Goal: Task Accomplishment & Management: Manage account settings

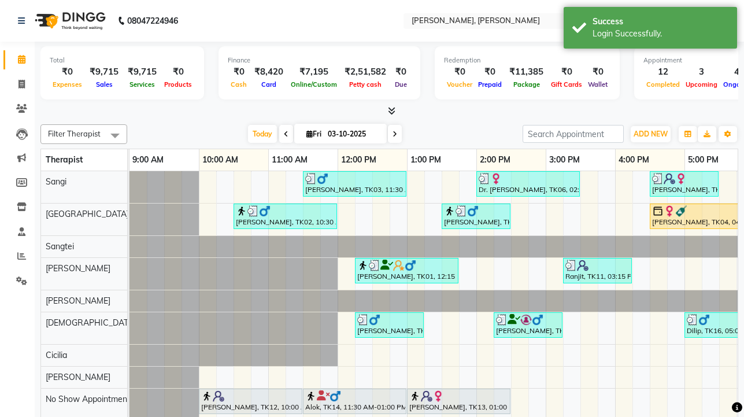
click at [205, 122] on div "Filter Therapist Select All [PERSON_NAME] Sangtei Ziri Lalnunziri [PERSON_NAME]…" at bounding box center [389, 291] width 698 height 342
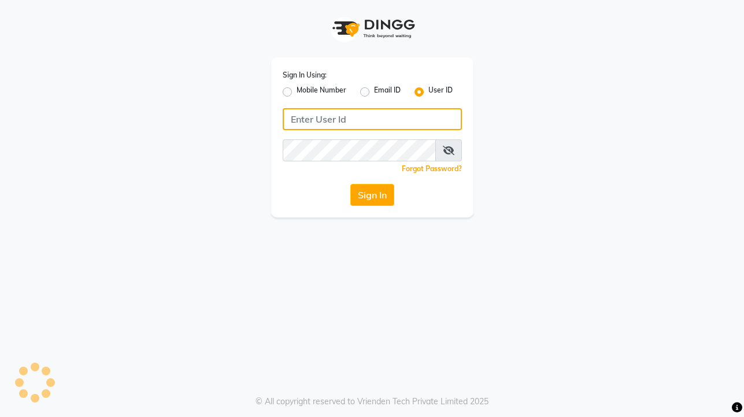
type input "sreediya"
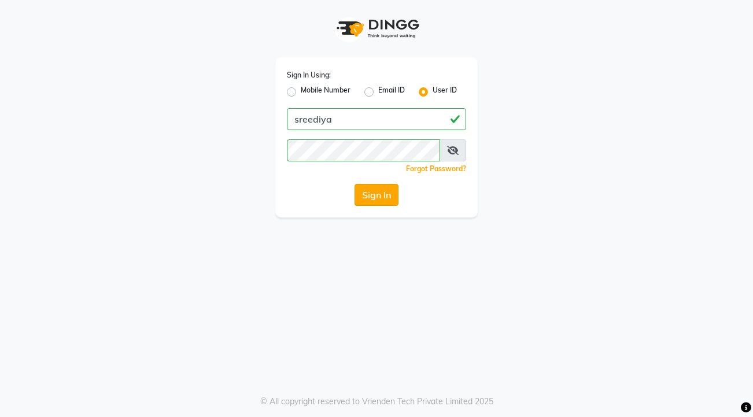
click at [374, 191] on button "Sign In" at bounding box center [377, 195] width 44 height 22
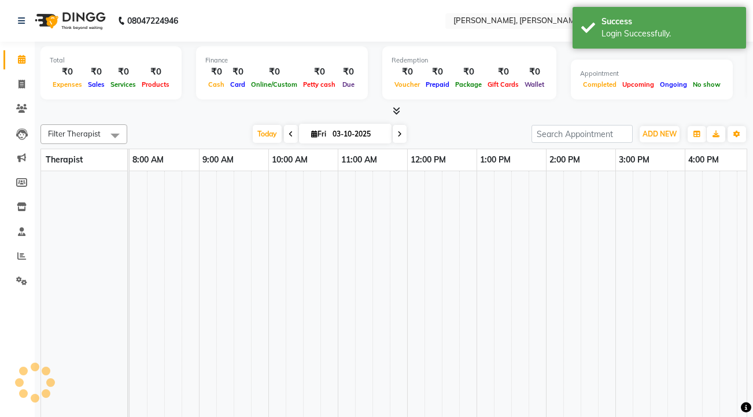
select select "en"
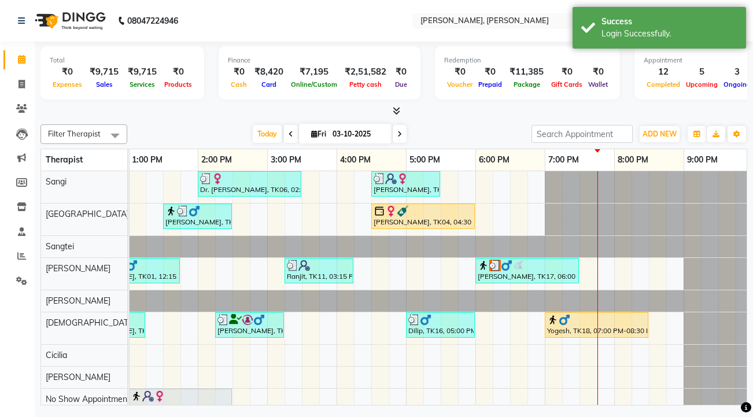
scroll to position [0, 285]
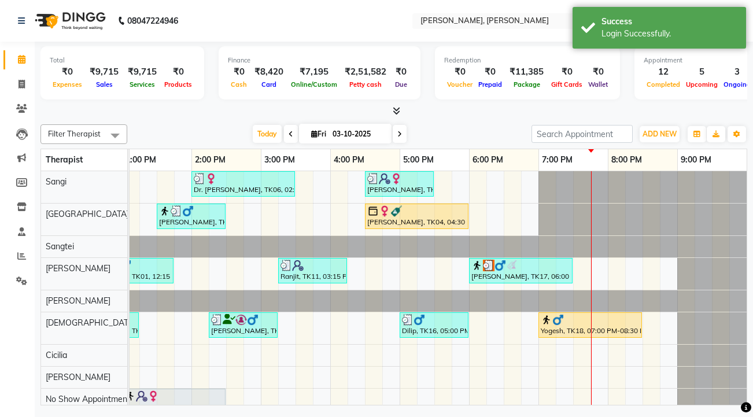
click at [404, 137] on span at bounding box center [400, 134] width 14 height 18
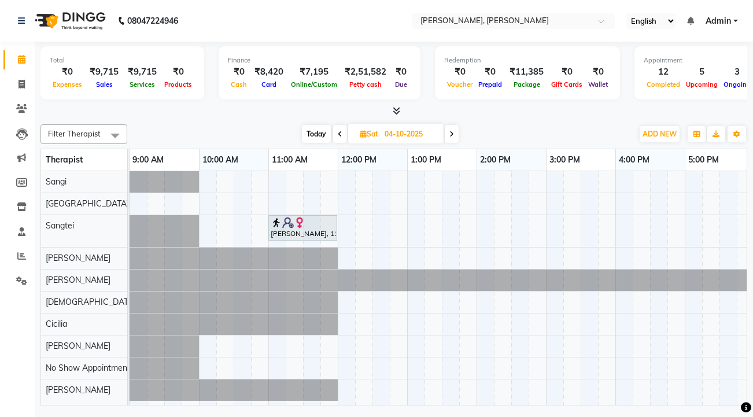
scroll to position [0, 0]
click at [457, 134] on span at bounding box center [452, 134] width 14 height 18
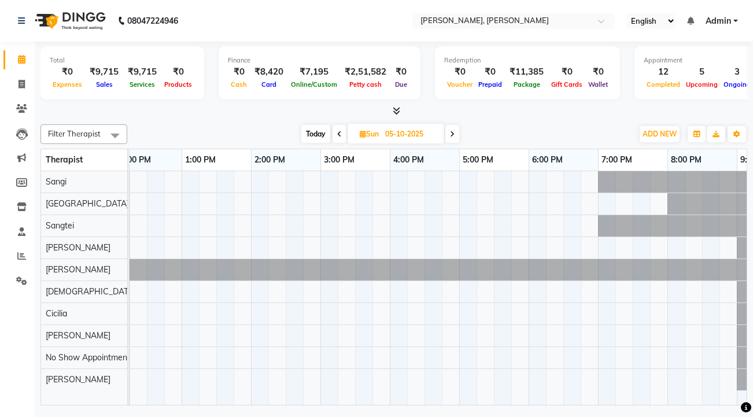
scroll to position [0, 252]
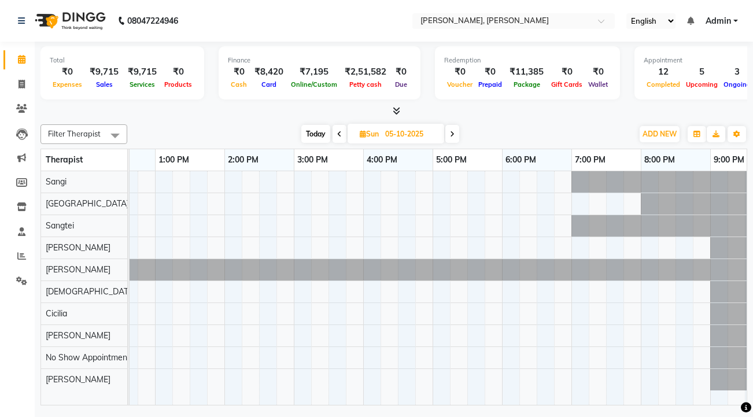
click at [312, 138] on span "Today" at bounding box center [315, 134] width 29 height 18
type input "03-10-2025"
